Goal: Communication & Community: Ask a question

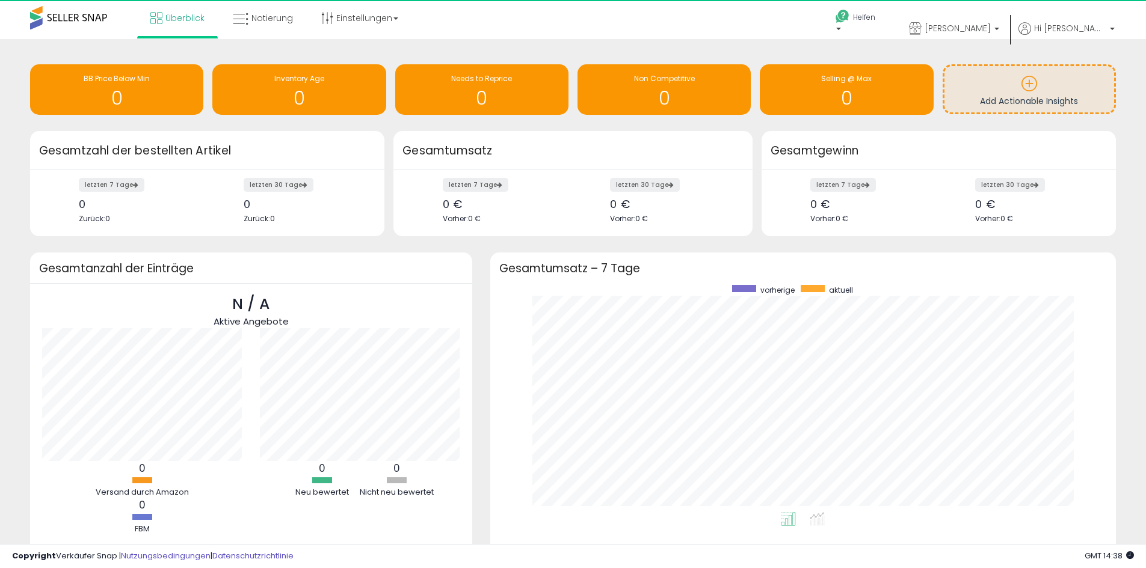
click at [893, 130] on div "Insights-Daten werden abgerufen.. BB Price Below Min 0 Inventory Age 0 Needs to…" at bounding box center [573, 318] width 1134 height 534
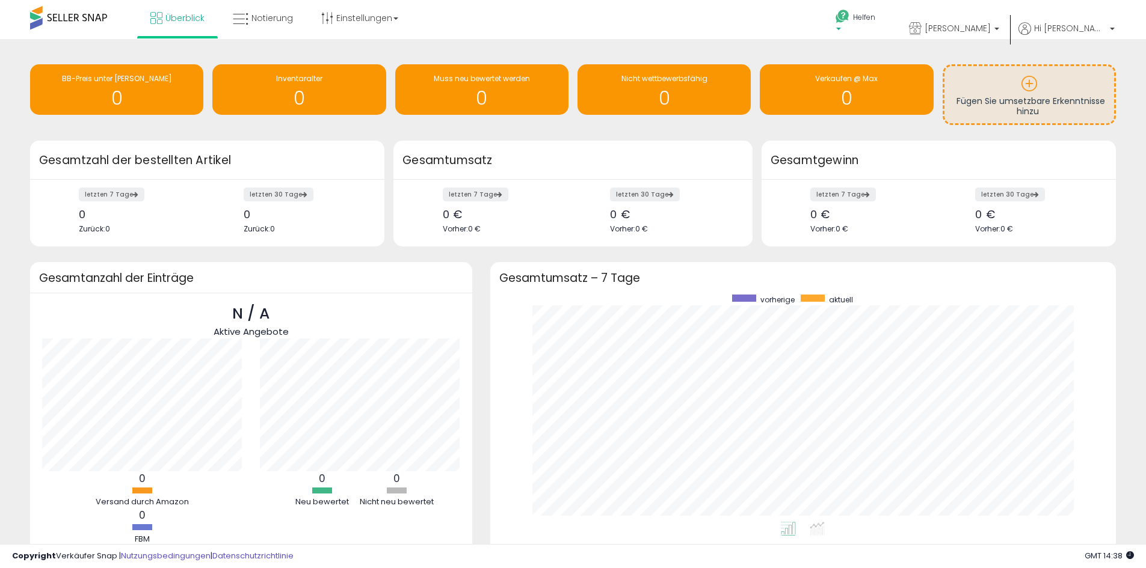
click at [875, 15] on font "Helfen" at bounding box center [864, 17] width 22 height 10
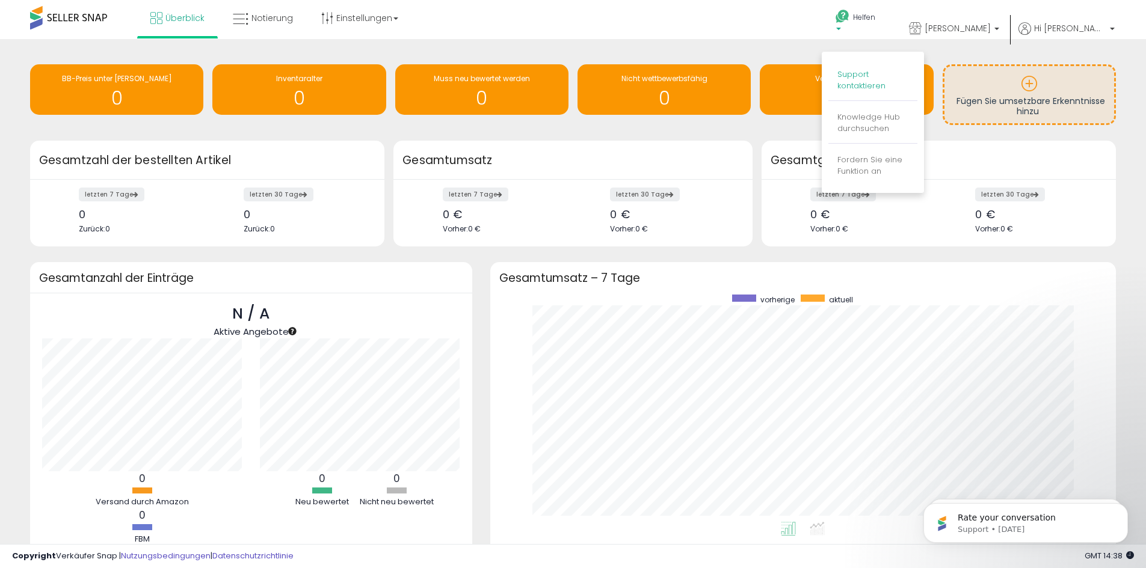
click at [885, 78] on font "Support kontaktieren" at bounding box center [861, 80] width 48 height 23
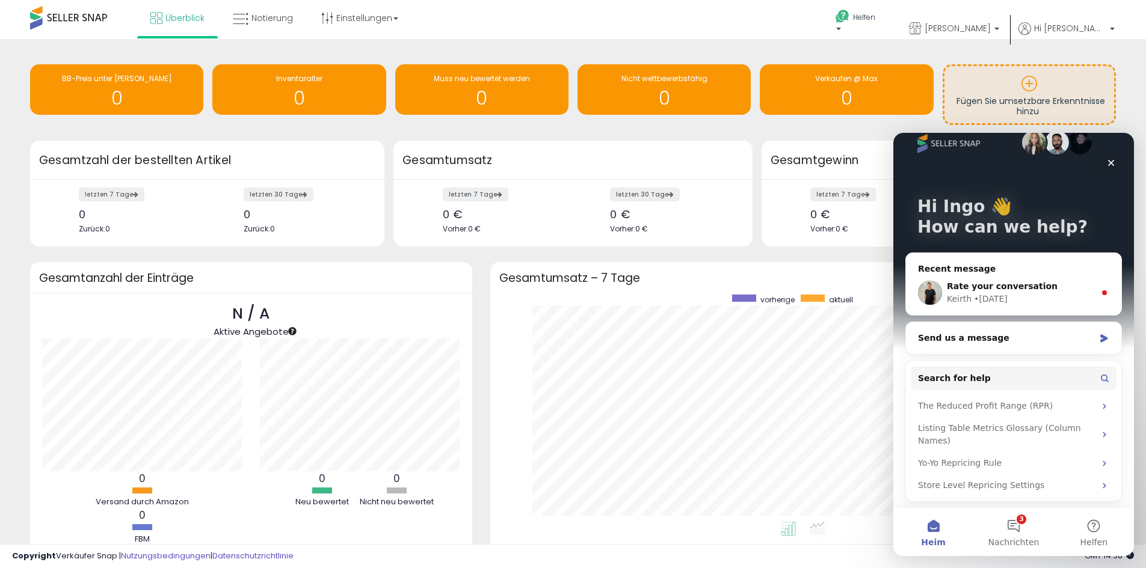
scroll to position [22, 0]
click at [1035, 295] on div "Keirth • [DATE]" at bounding box center [1021, 298] width 148 height 13
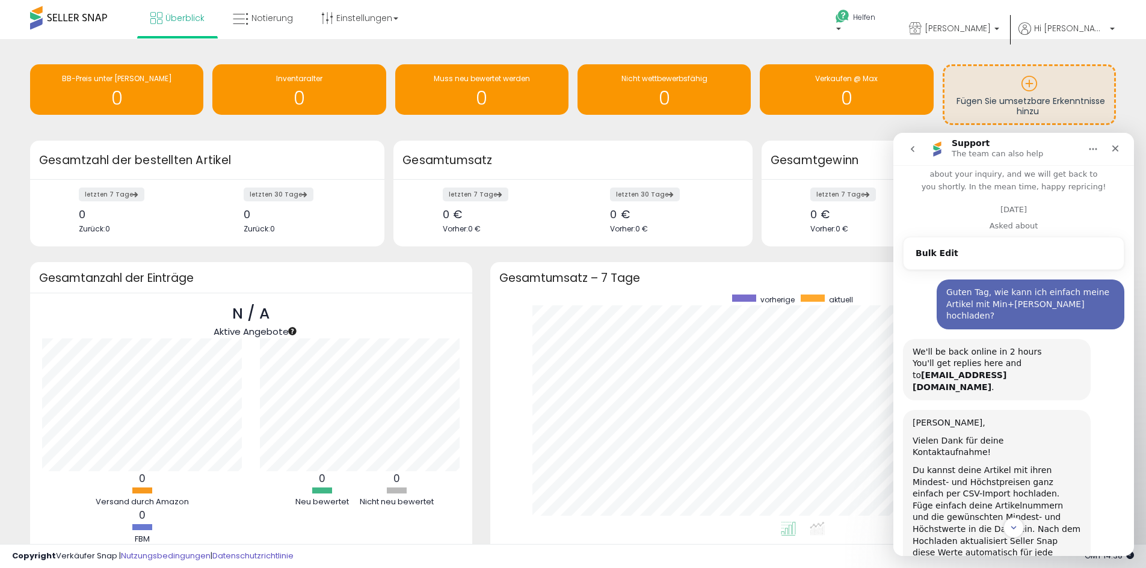
scroll to position [0, 0]
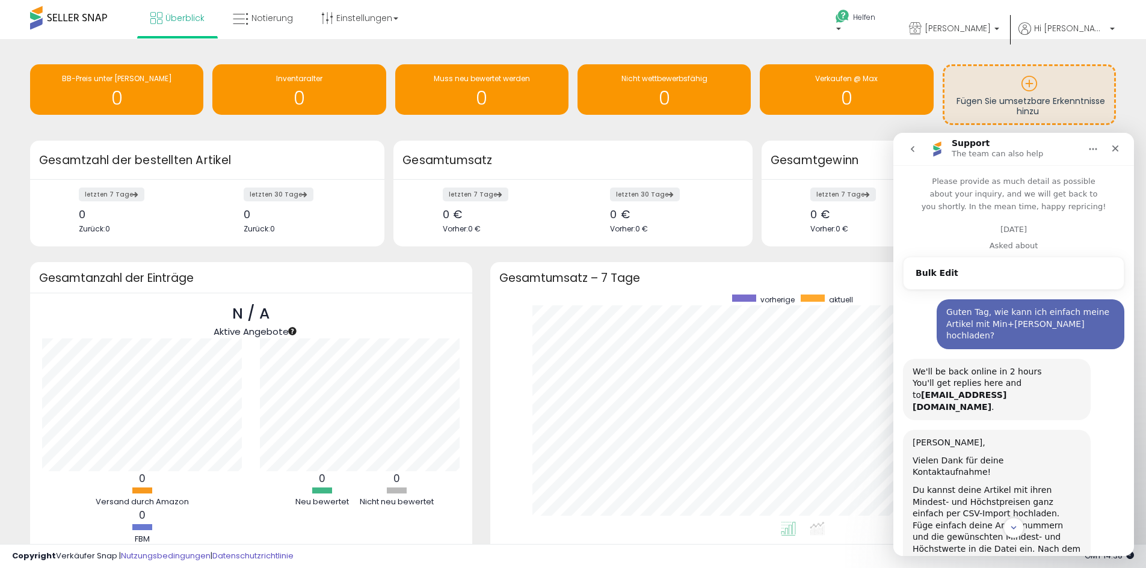
click at [911, 147] on icon "go back" at bounding box center [912, 149] width 10 height 10
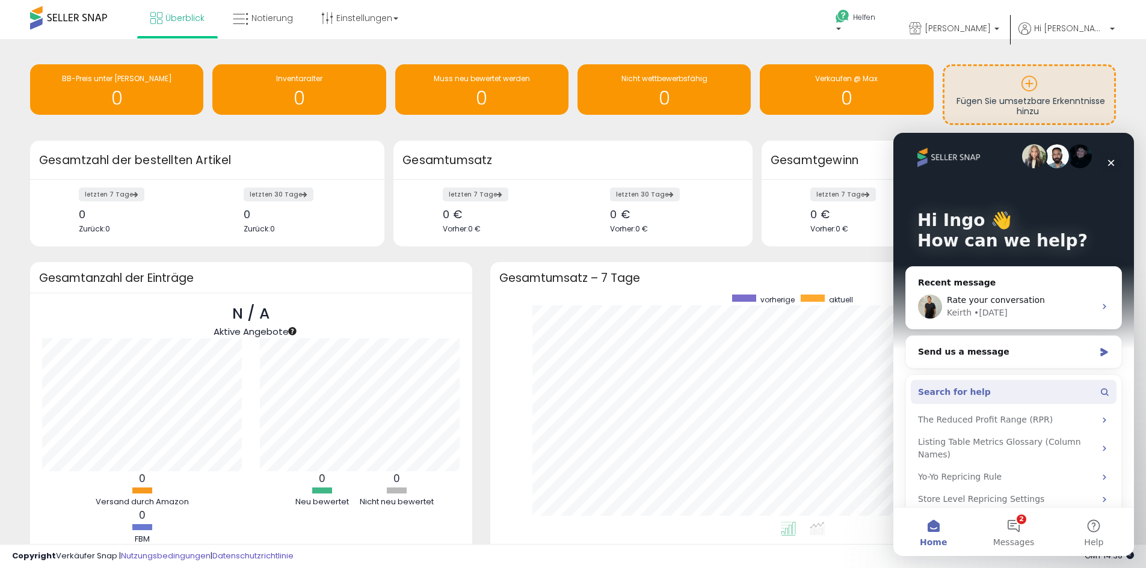
scroll to position [22, 0]
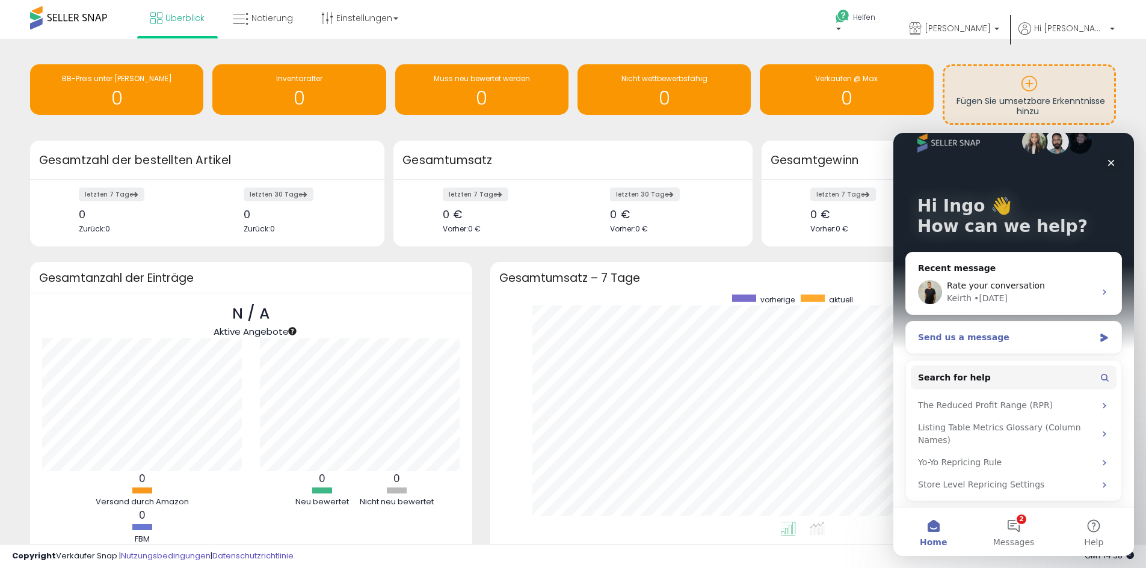
click at [1099, 338] on icon "Intercom-Messenger" at bounding box center [1104, 338] width 10 height 10
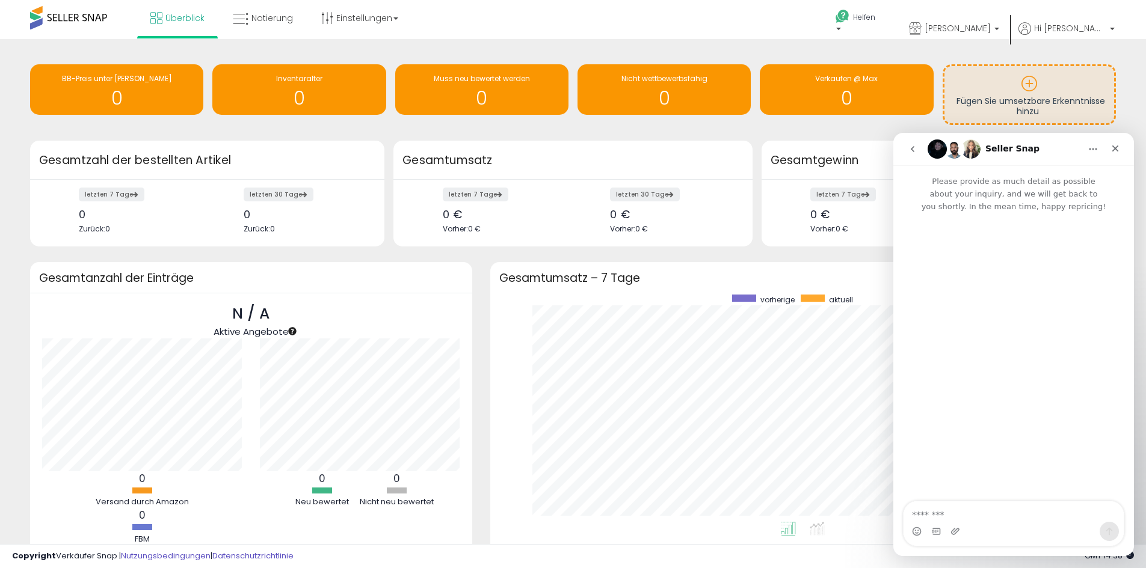
scroll to position [0, 0]
click at [1116, 145] on icon "Close" at bounding box center [1115, 149] width 10 height 10
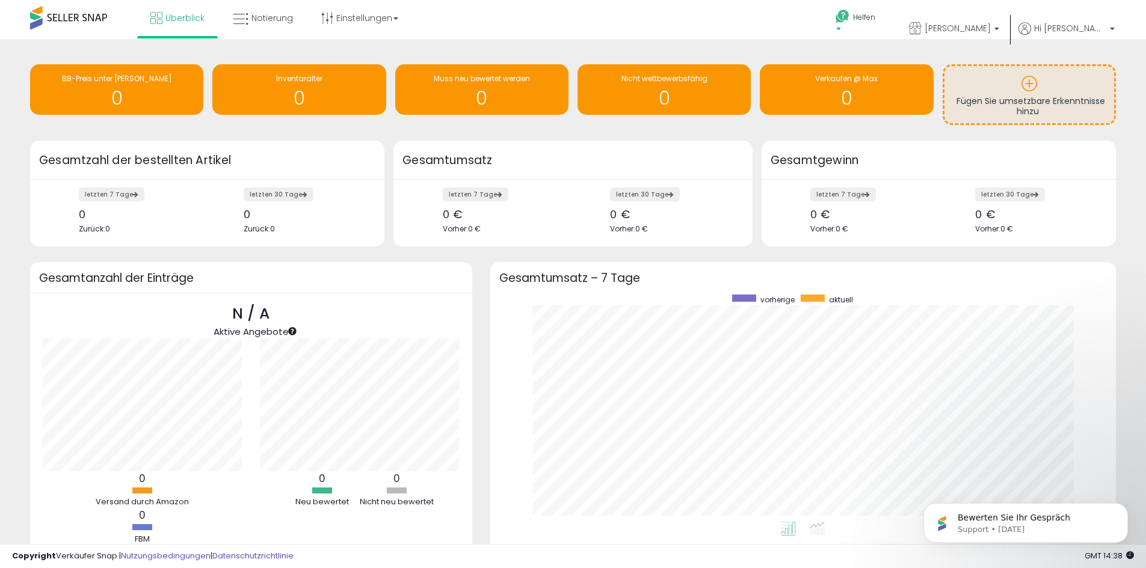
click at [875, 17] on font "Helfen" at bounding box center [864, 17] width 22 height 10
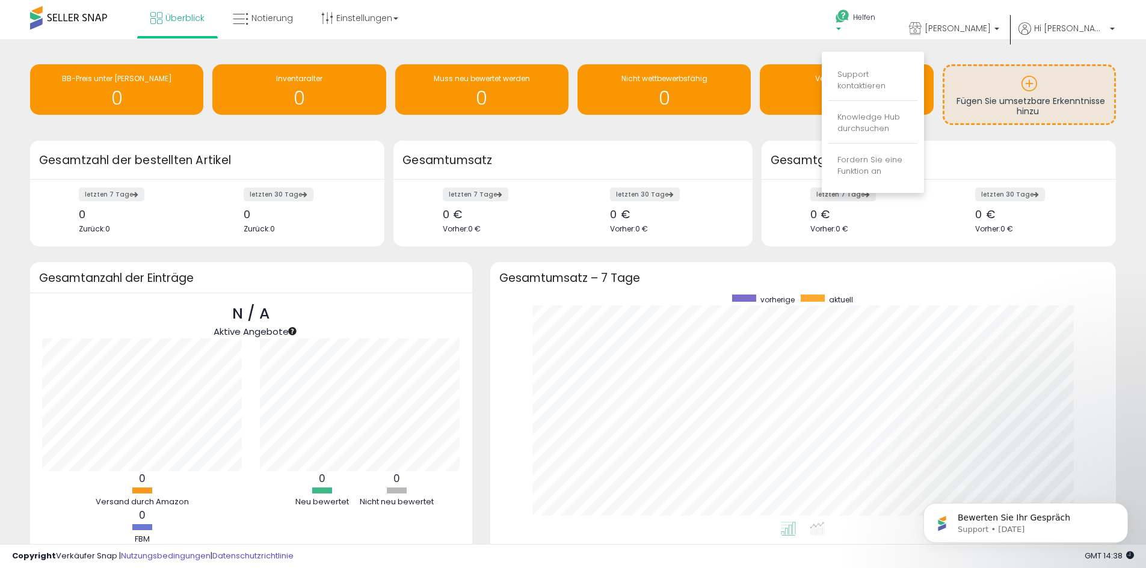
click at [684, 27] on div "Überblick Notierung Einstellungen Shop-Einstellungen" at bounding box center [370, 25] width 758 height 51
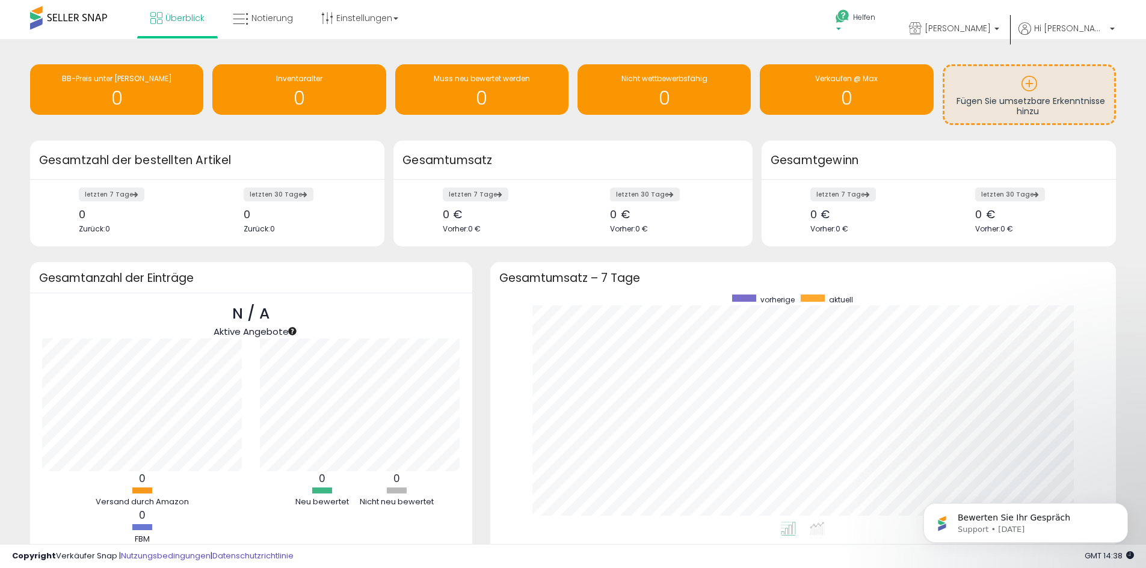
click at [875, 19] on font "Helfen" at bounding box center [864, 17] width 22 height 10
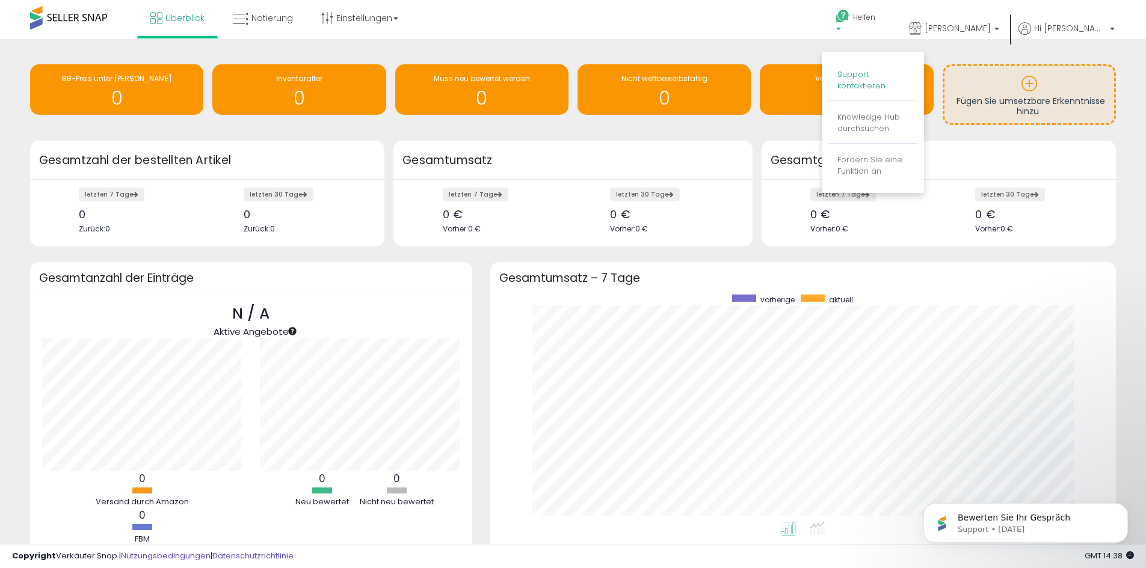
click at [885, 78] on font "Support kontaktieren" at bounding box center [861, 80] width 48 height 23
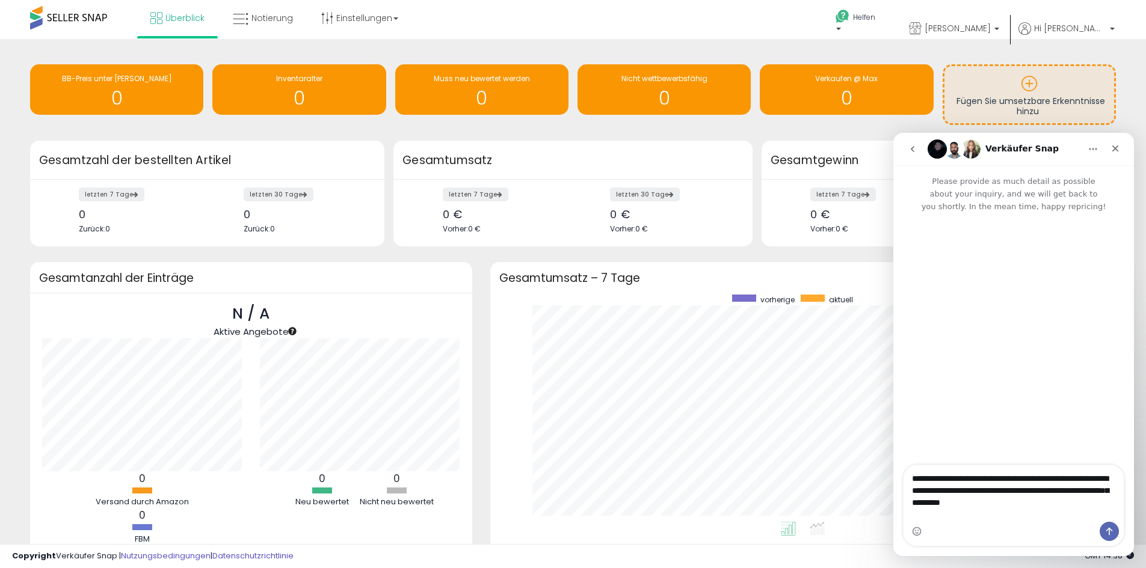
click at [960, 505] on textarea "**********" at bounding box center [1013, 487] width 220 height 45
type textarea "**********"
click at [1045, 510] on textarea "**********" at bounding box center [1013, 487] width 220 height 45
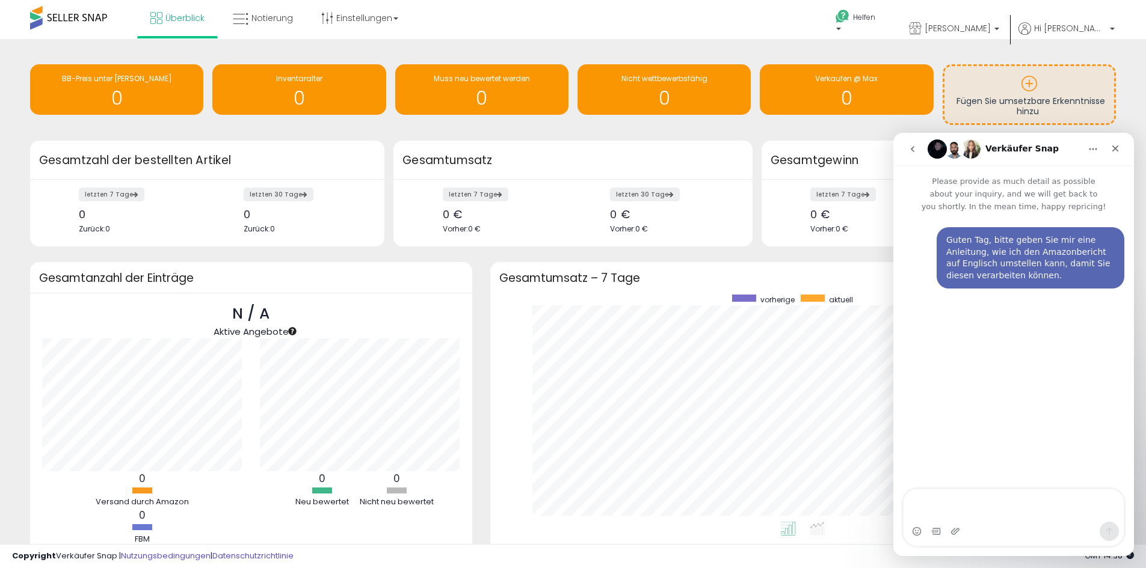
type textarea "*"
type textarea "**********"
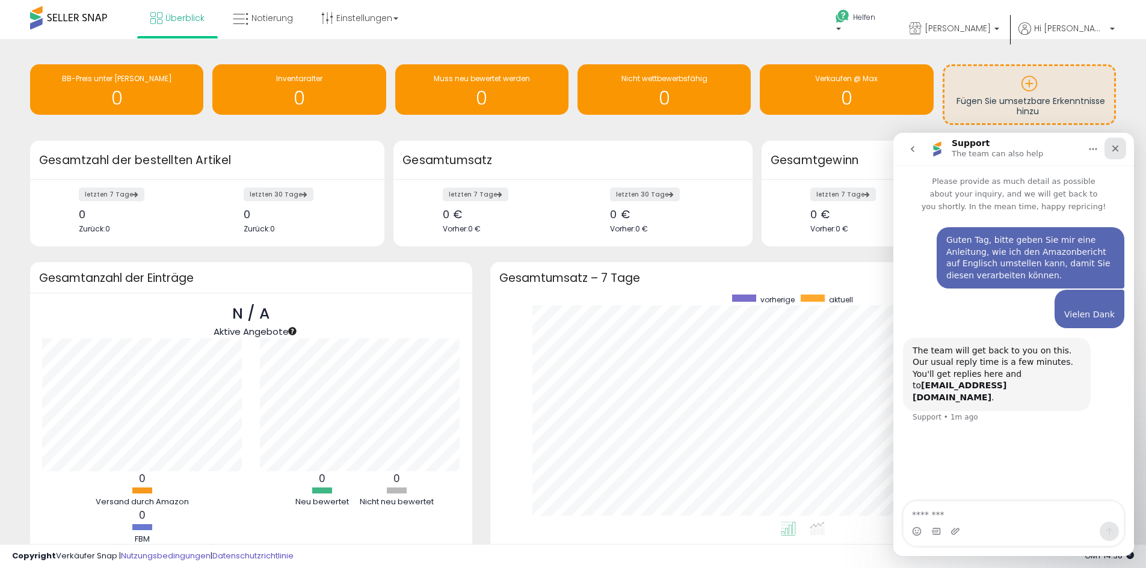
drag, startPoint x: 1115, startPoint y: 149, endPoint x: 1991, endPoint y: 290, distance: 887.5
click at [1115, 149] on icon "Close" at bounding box center [1115, 149] width 7 height 7
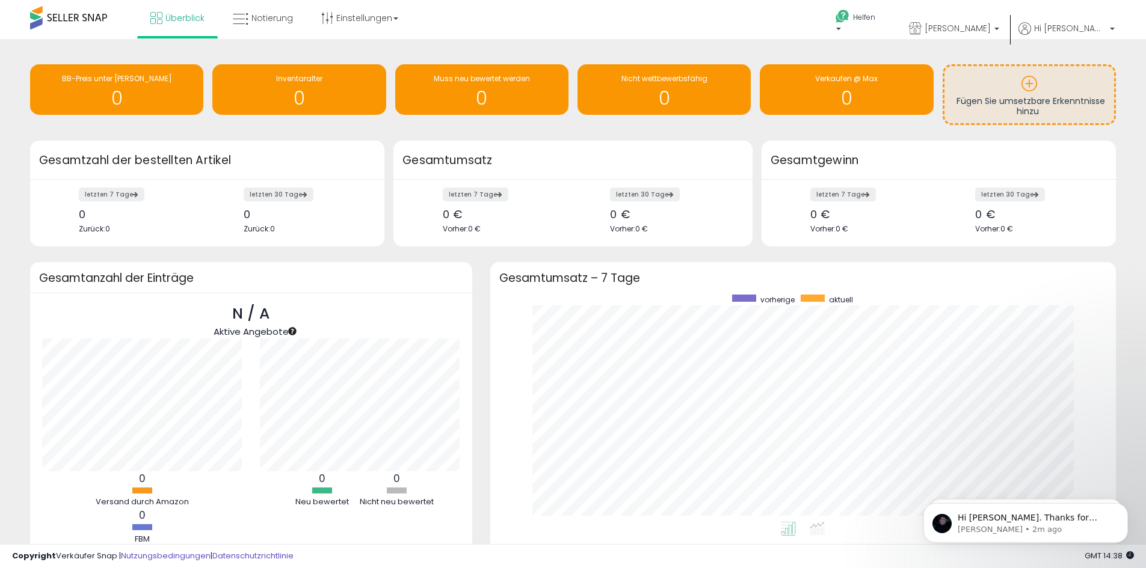
scroll to position [142, 0]
click at [1027, 527] on p "[PERSON_NAME] • 2m ago" at bounding box center [1034, 529] width 155 height 11
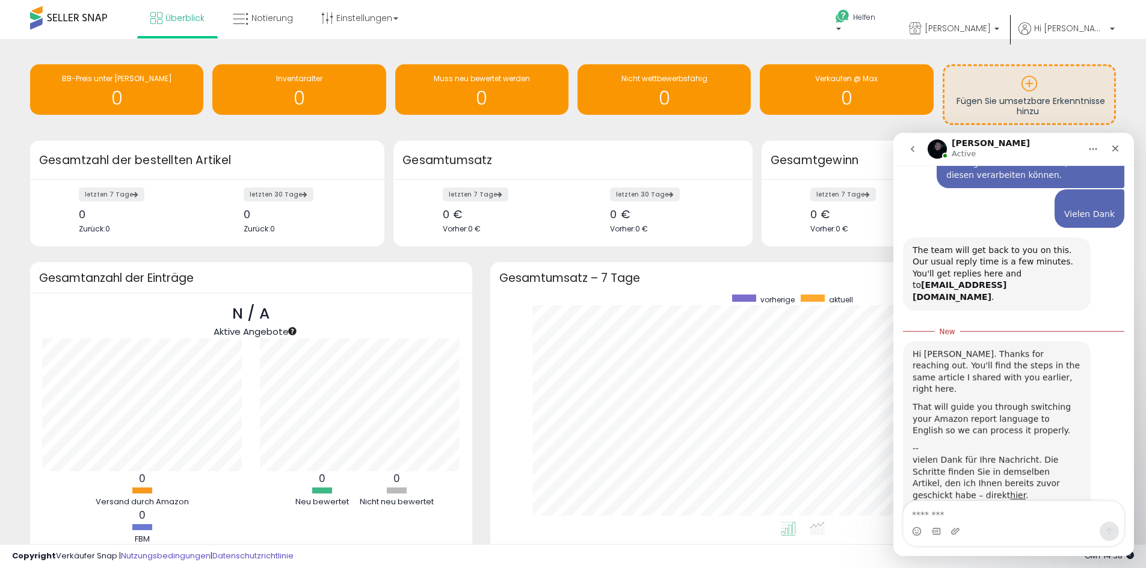
scroll to position [162, 0]
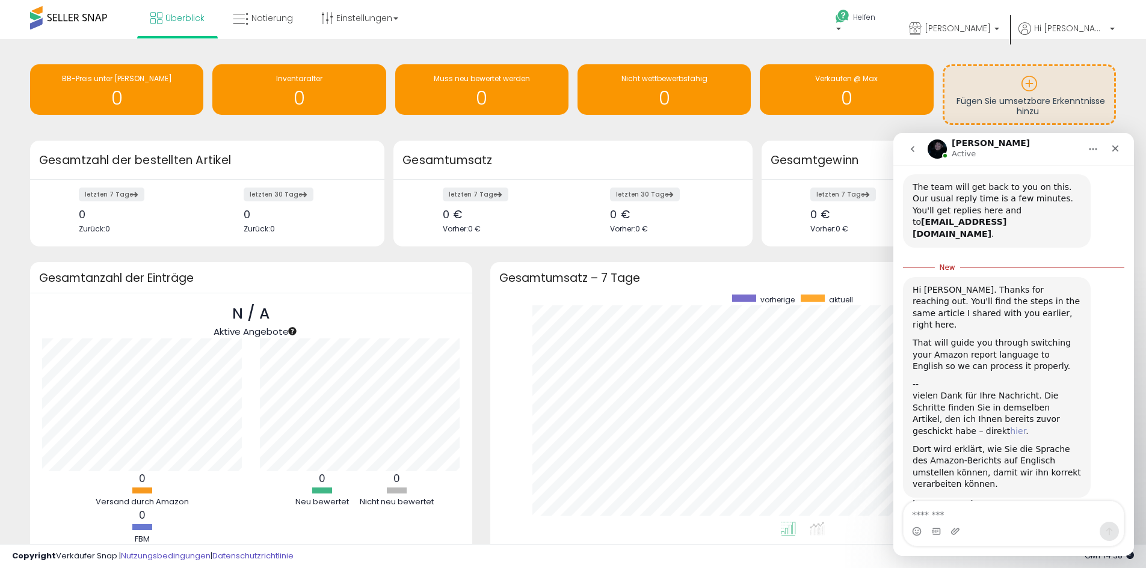
click at [1010, 426] on link "hier" at bounding box center [1018, 431] width 16 height 10
click at [944, 519] on textarea "Message…" at bounding box center [1013, 512] width 220 height 20
type textarea "********"
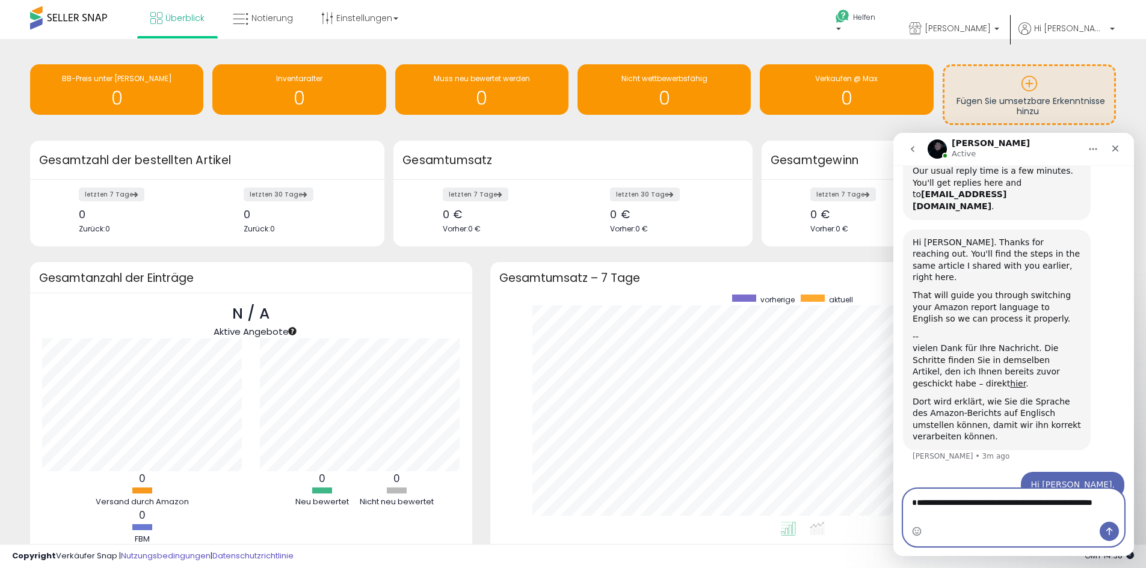
scroll to position [201, 0]
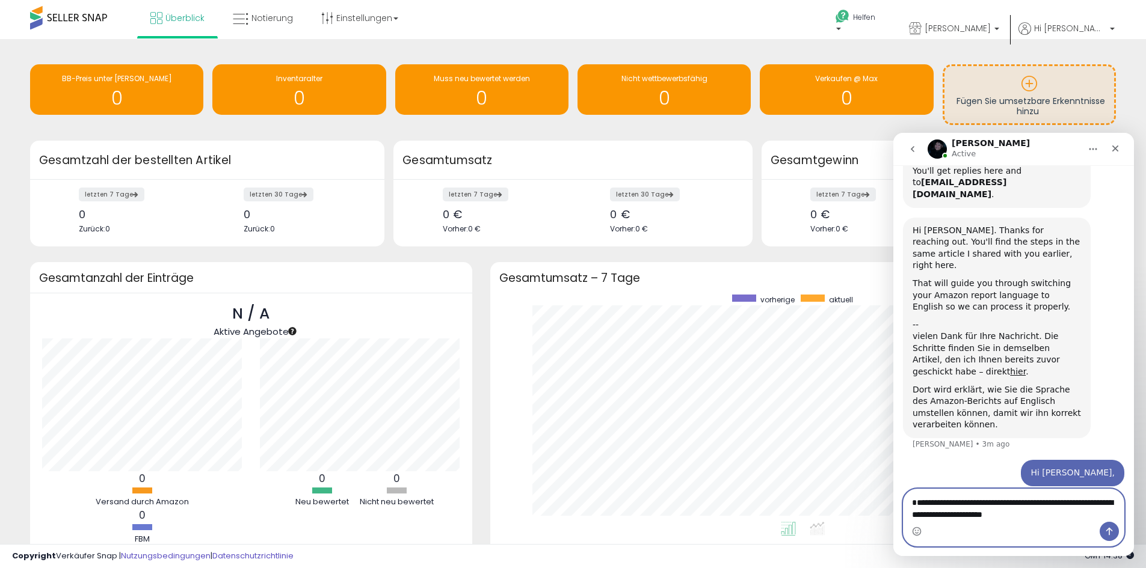
type textarea "**********"
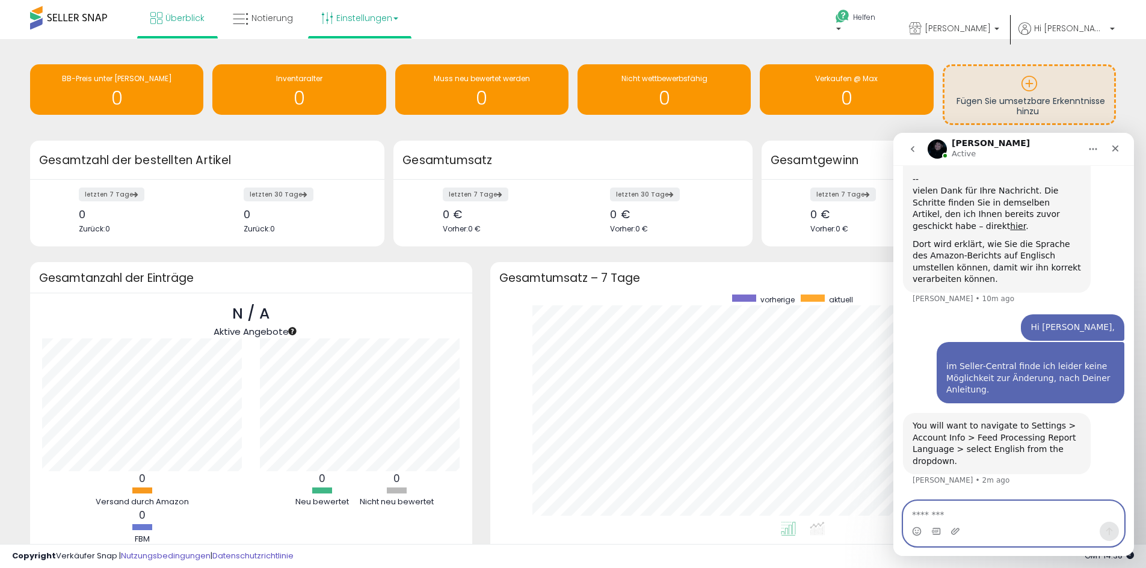
scroll to position [324, 0]
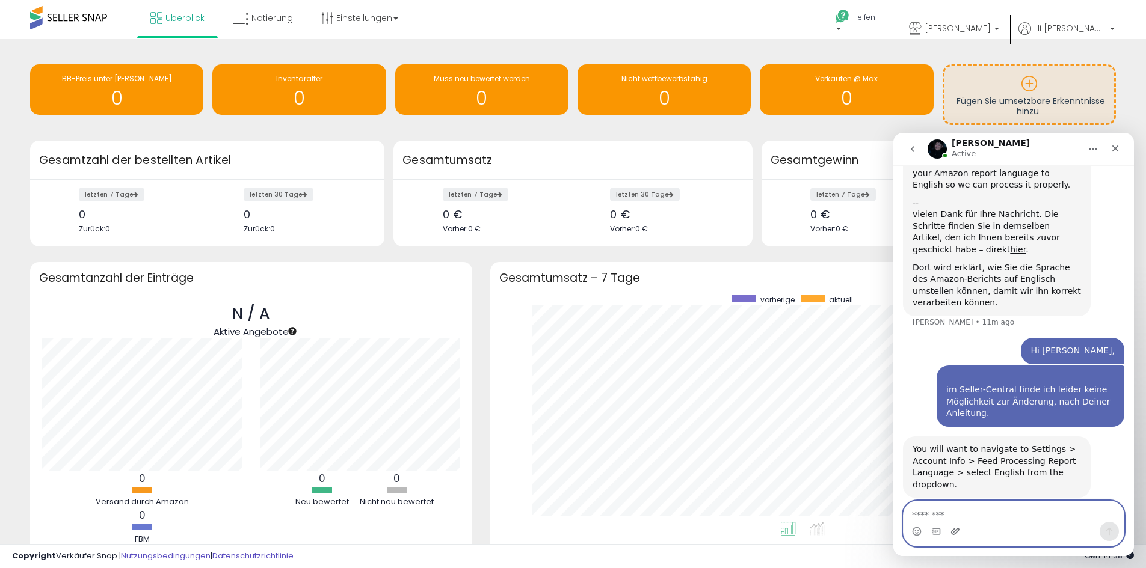
click at [954, 529] on icon "Upload attachment" at bounding box center [955, 531] width 8 height 7
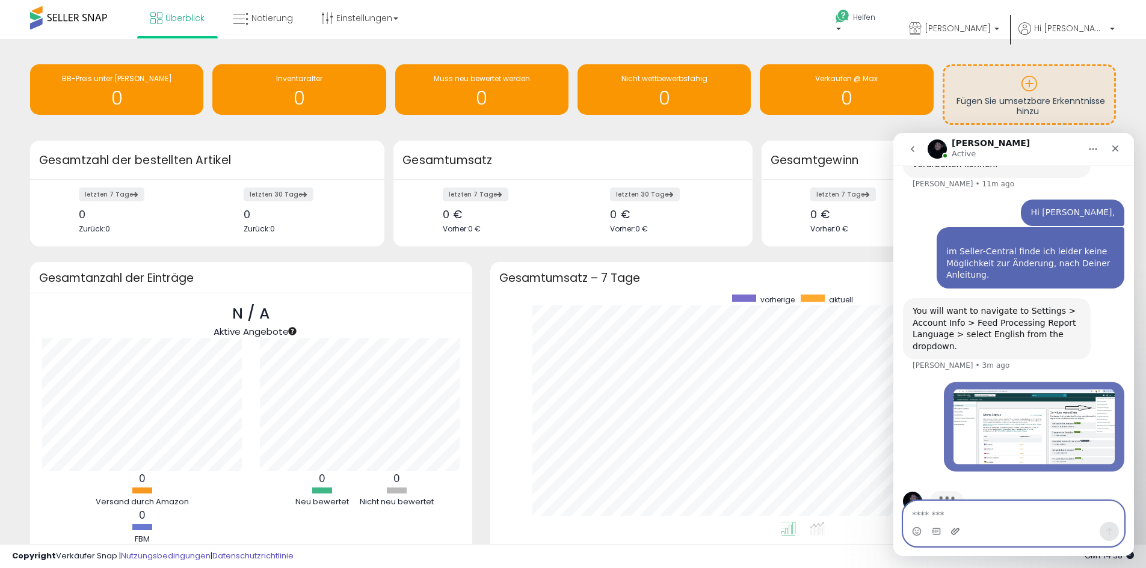
scroll to position [468, 0]
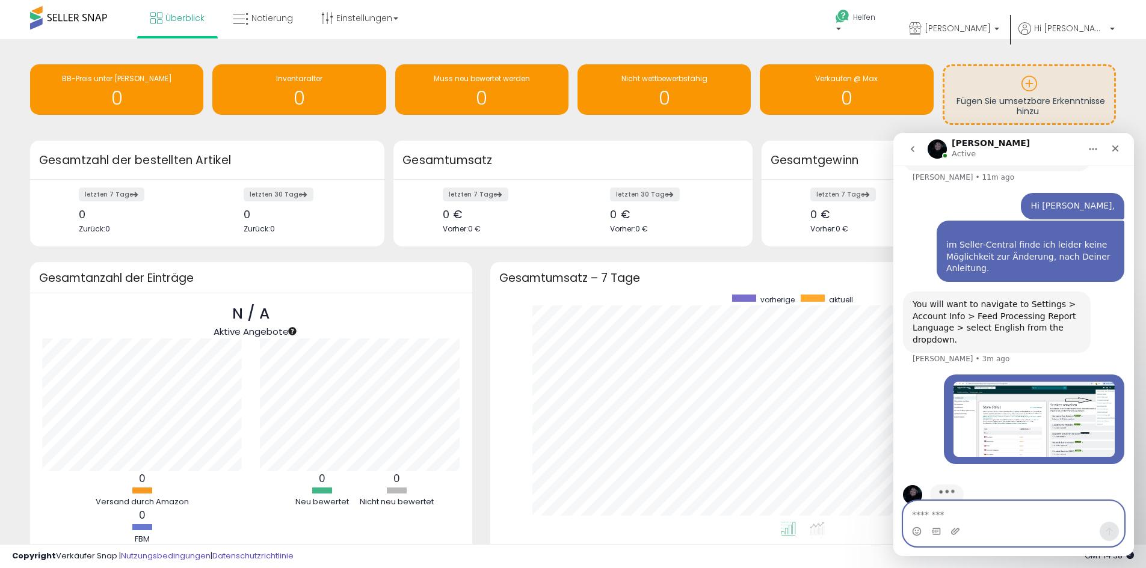
click at [951, 509] on textarea "Message…" at bounding box center [1013, 512] width 220 height 20
type textarea "**********"
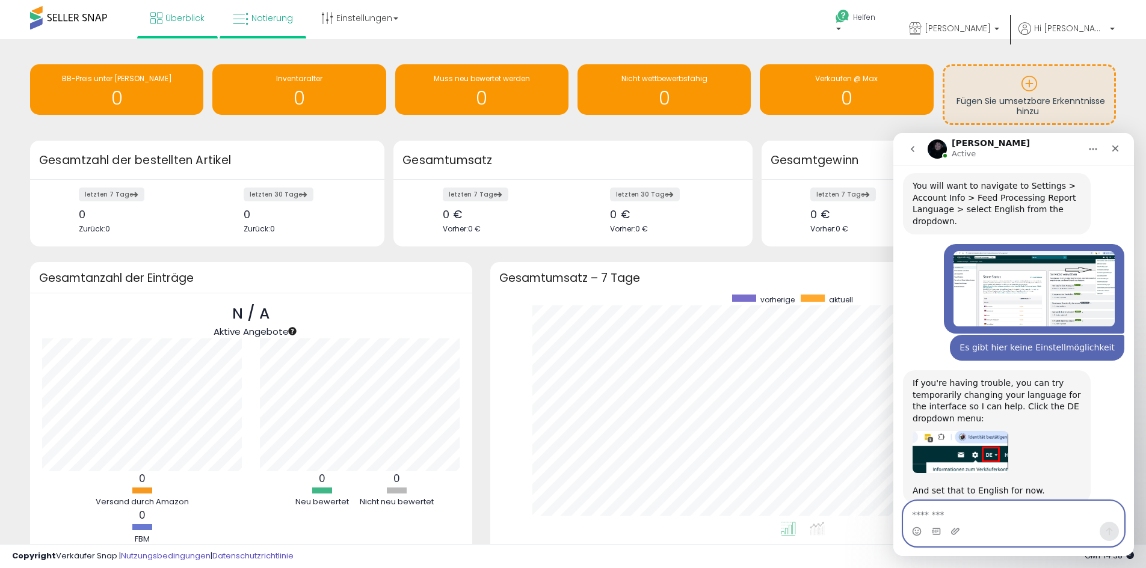
scroll to position [593, 0]
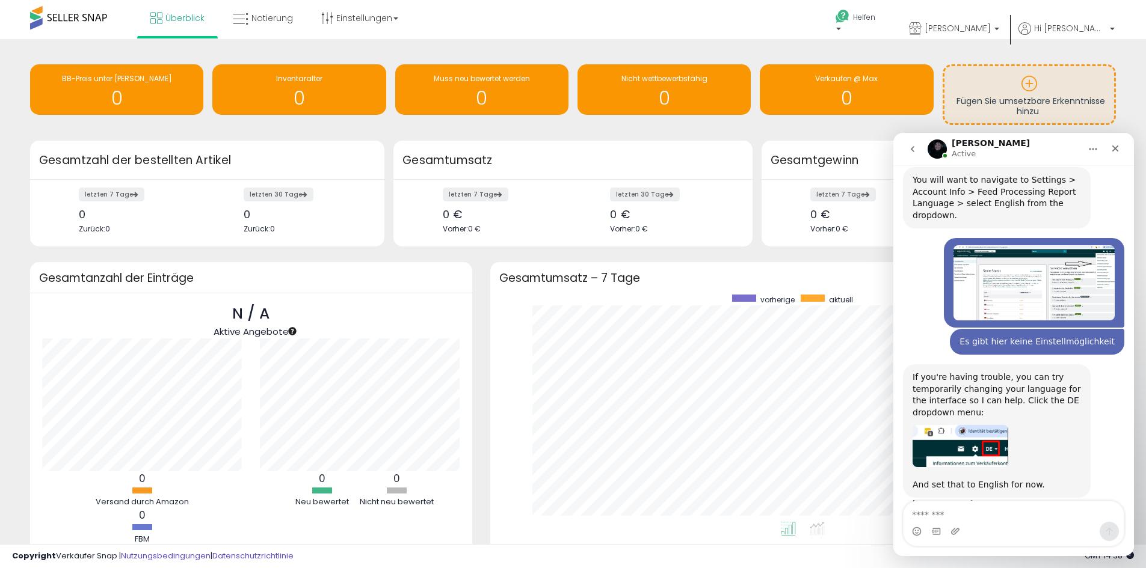
click at [965, 525] on div "Intercom-Messenger" at bounding box center [1013, 531] width 220 height 19
click at [963, 515] on textarea "Message…" at bounding box center [1013, 512] width 220 height 20
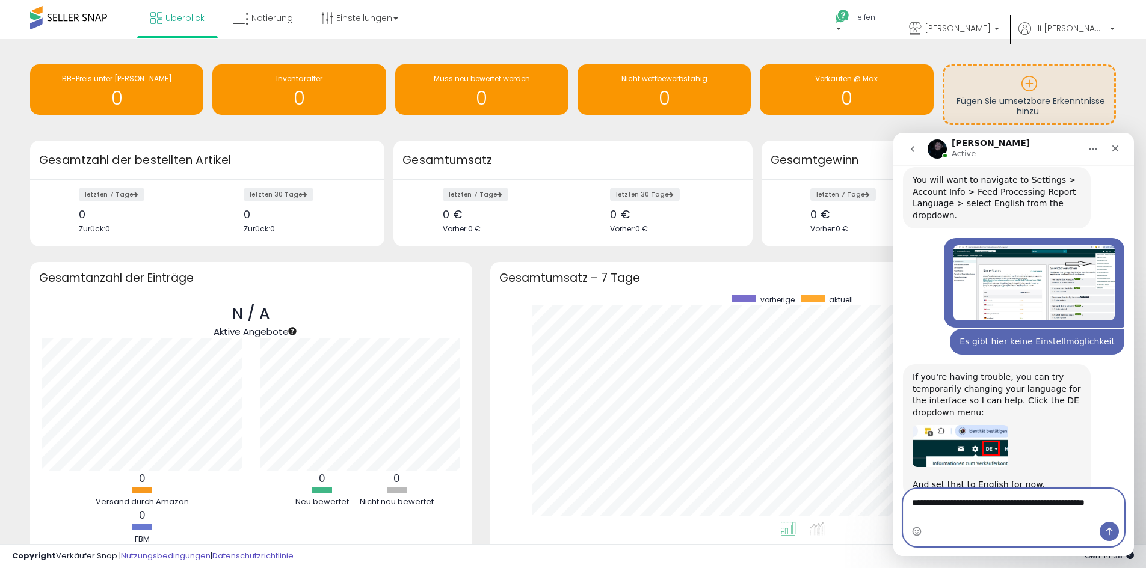
scroll to position [605, 0]
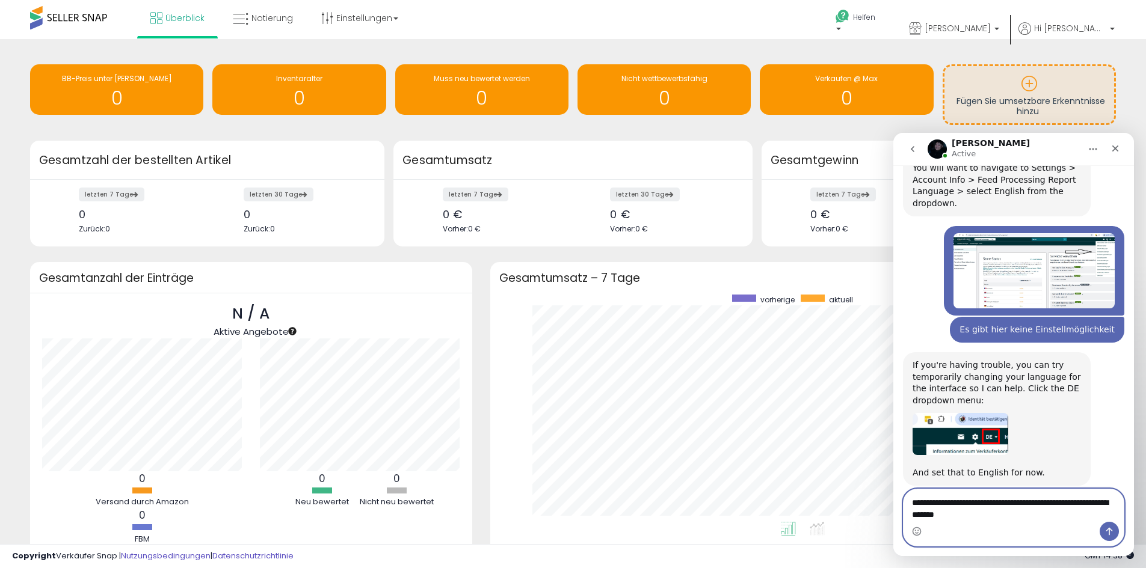
type textarea "**********"
click at [1107, 539] on button "Send a message…" at bounding box center [1108, 531] width 19 height 19
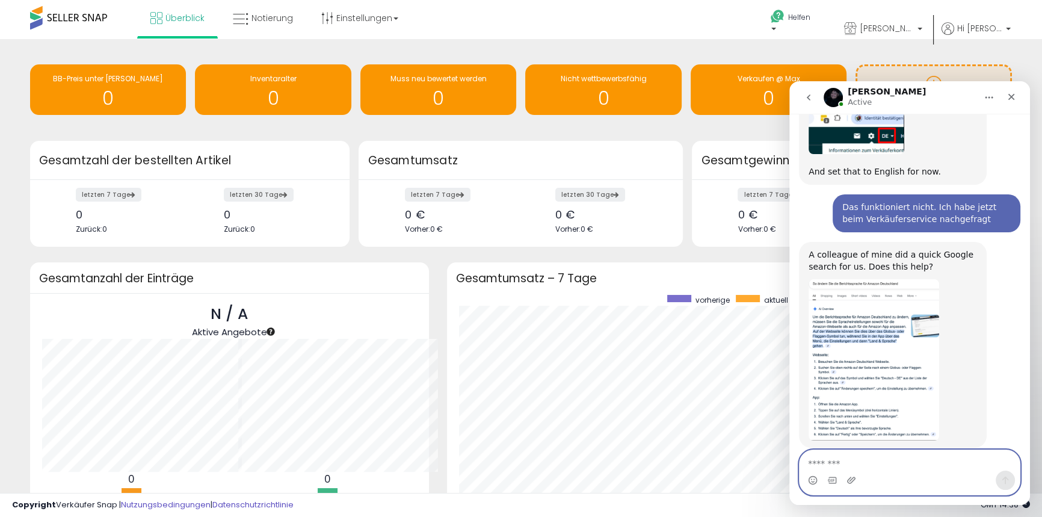
scroll to position [227, 541]
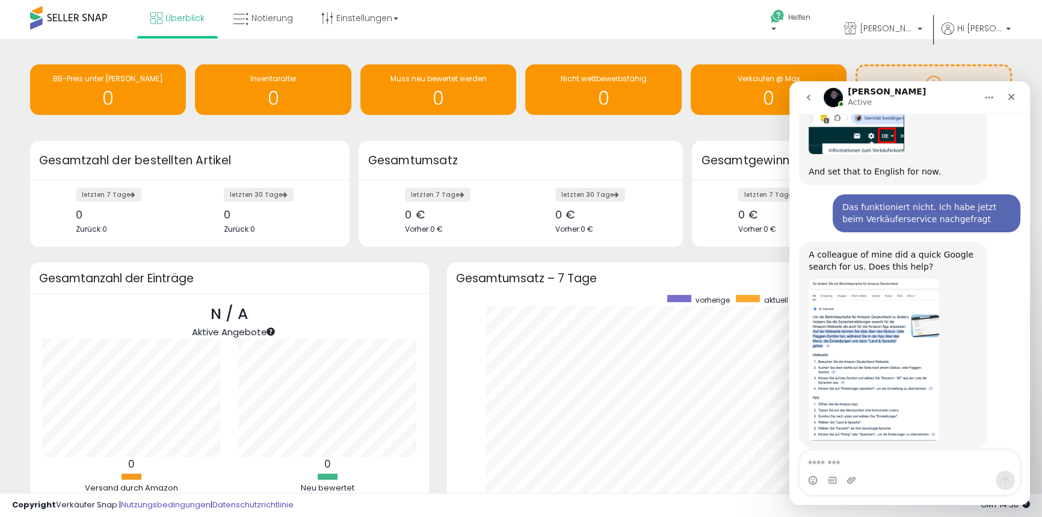
click at [896, 318] on img "Adam says…" at bounding box center [873, 359] width 130 height 161
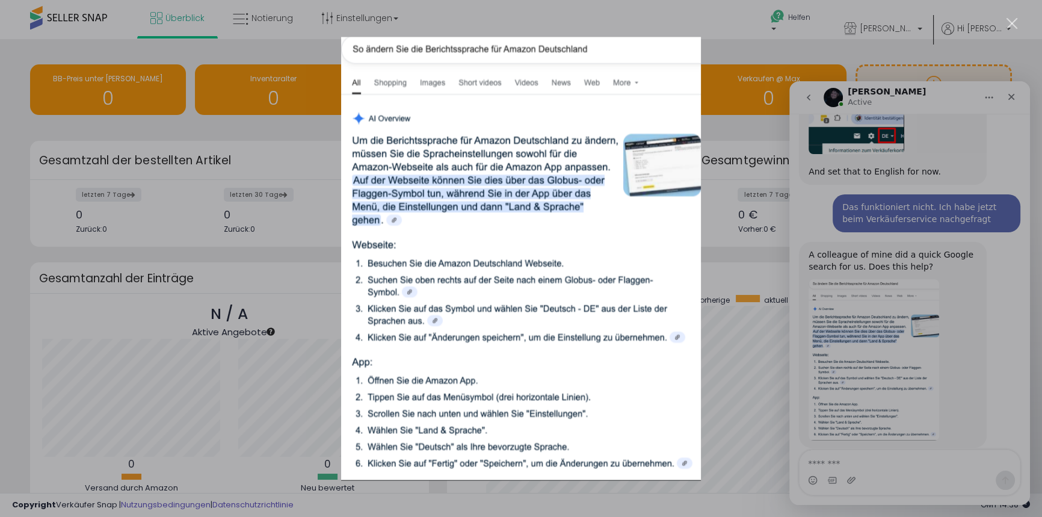
scroll to position [0, 0]
click at [652, 164] on img "Close" at bounding box center [521, 258] width 360 height 443
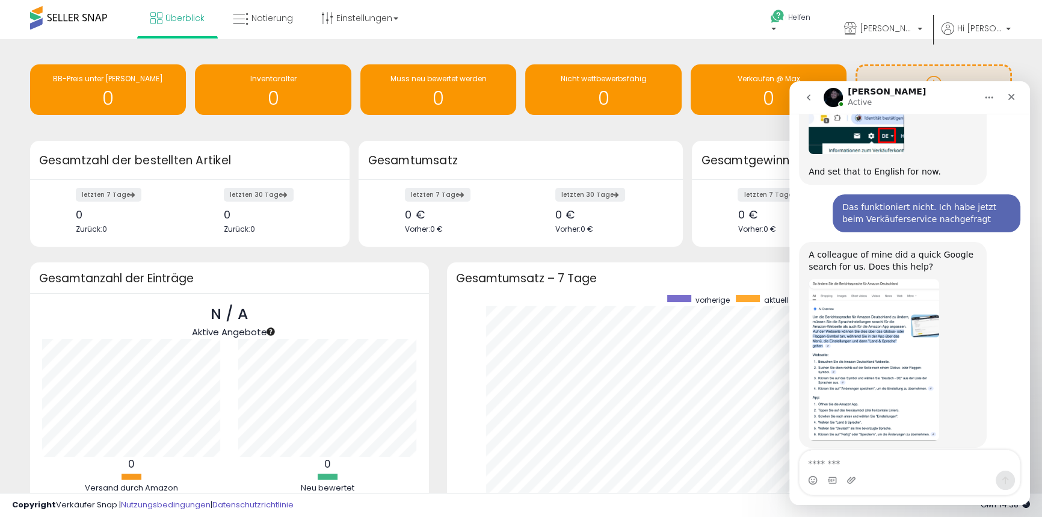
click at [853, 305] on img "Adam says…" at bounding box center [873, 359] width 130 height 161
